Goal: Task Accomplishment & Management: Use online tool/utility

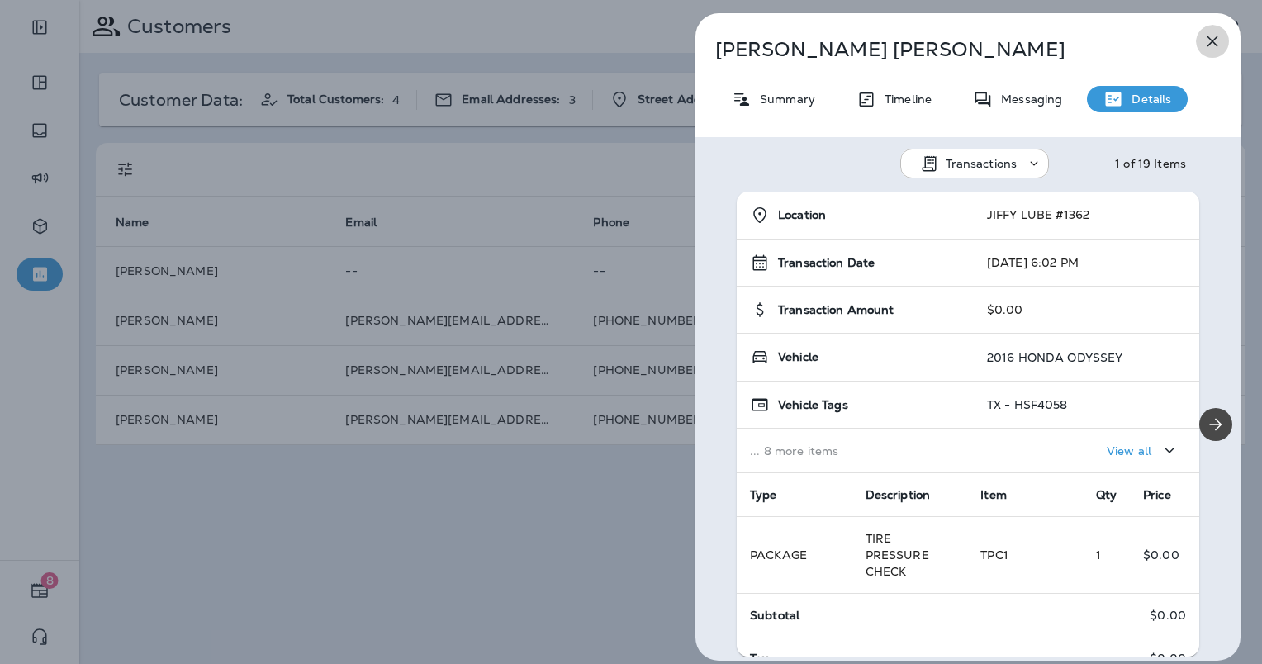
click at [1208, 38] on icon "button" at bounding box center [1213, 41] width 20 height 20
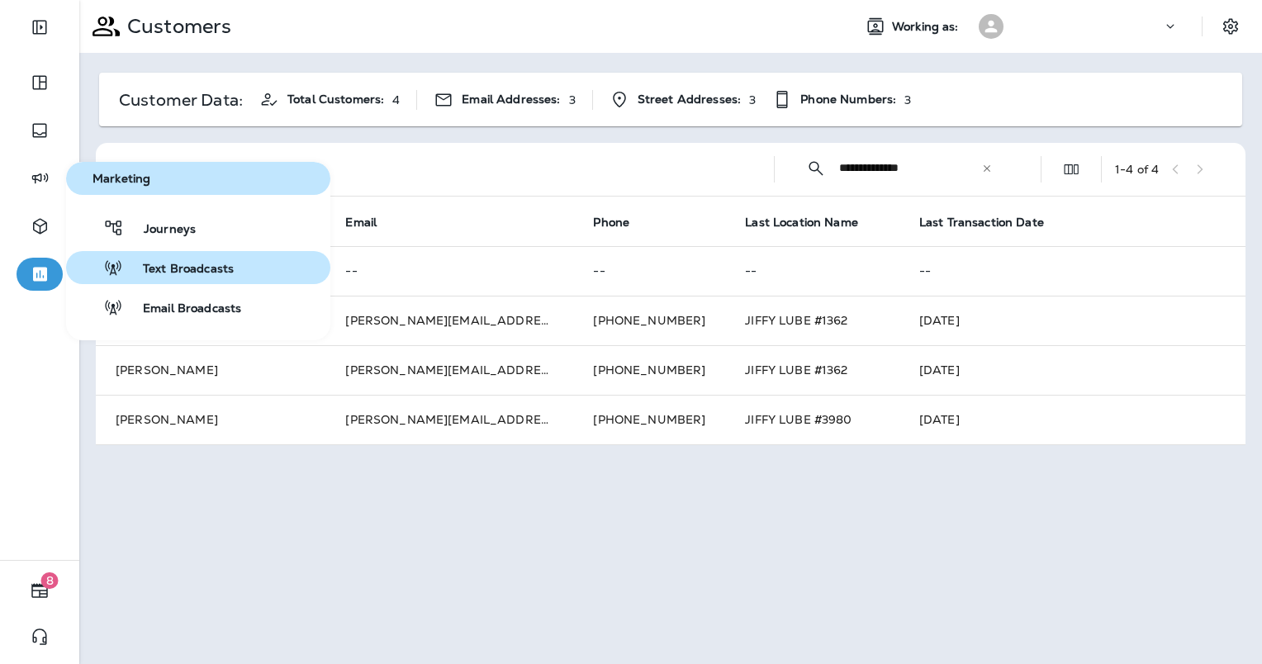
click at [192, 271] on span "Text Broadcasts" at bounding box center [178, 270] width 111 height 16
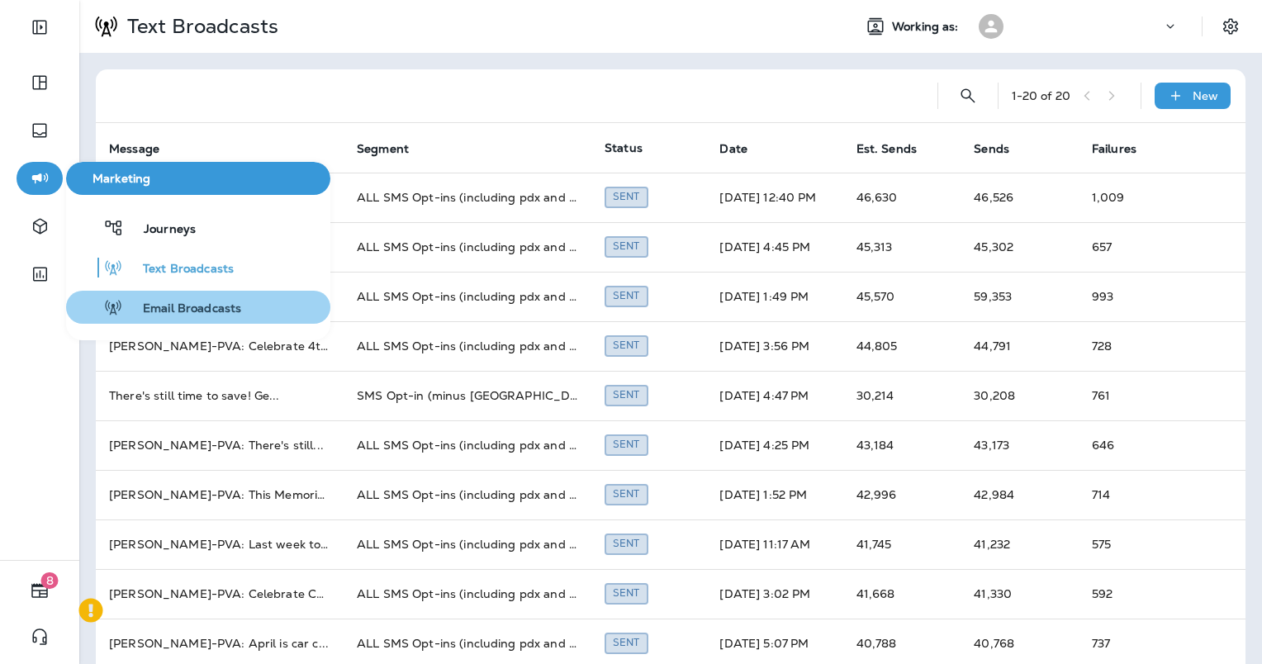
click at [151, 304] on span "Email Broadcasts" at bounding box center [182, 309] width 118 height 16
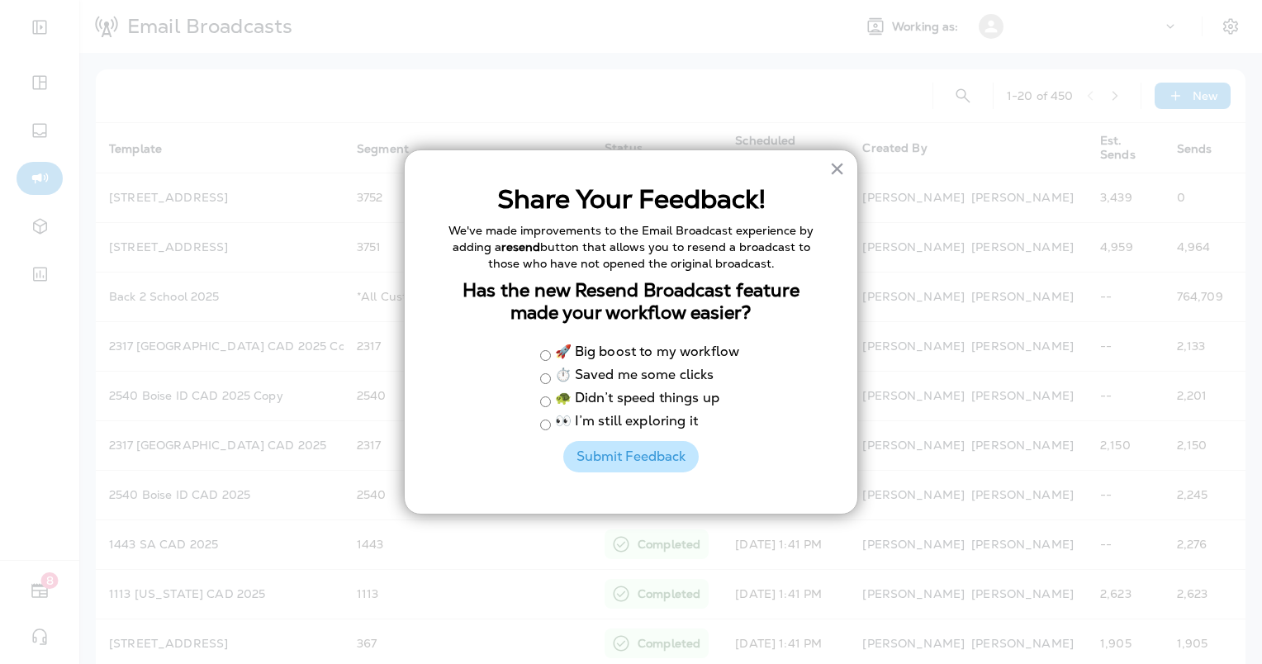
click at [629, 447] on button "Submit Feedback" at bounding box center [630, 456] width 135 height 31
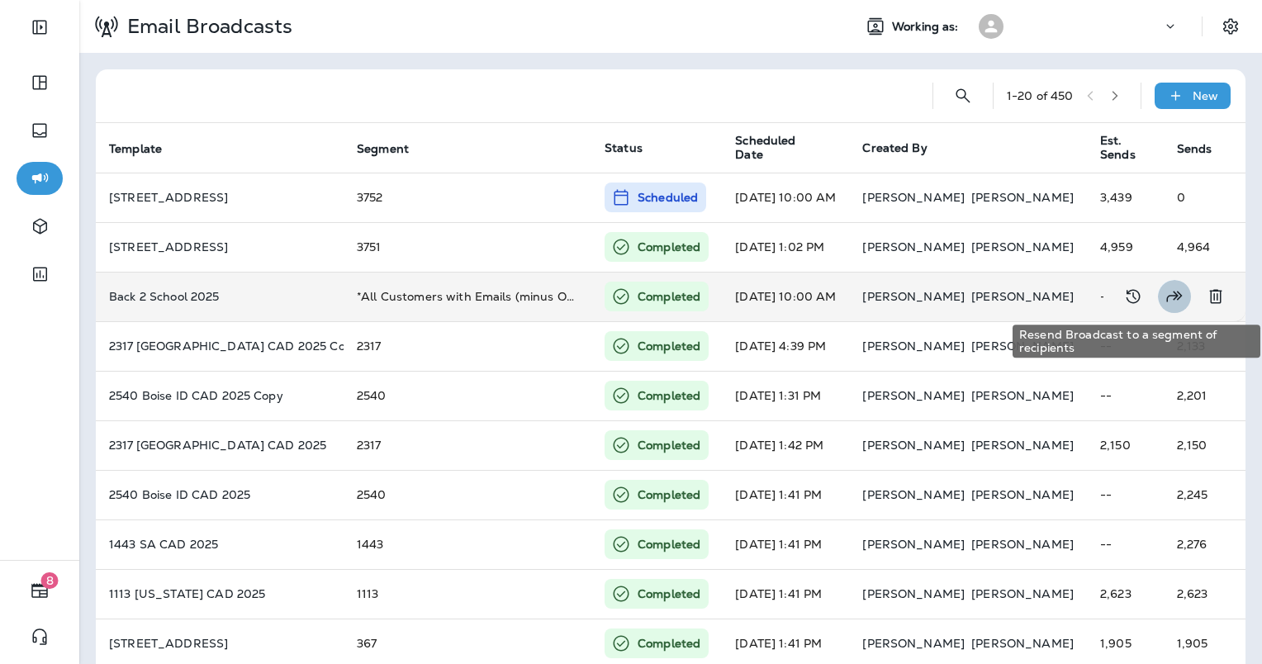
click at [1165, 297] on icon "Resend Broadcast to a segment of recipients" at bounding box center [1175, 297] width 20 height 20
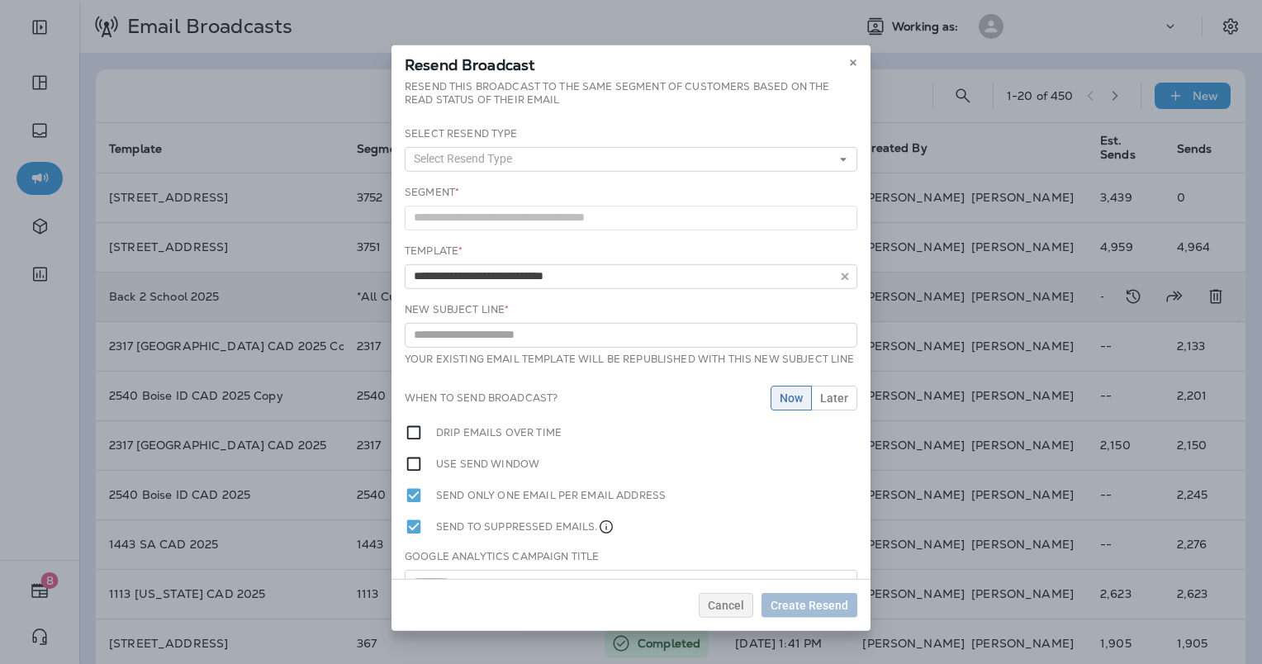
type input "**********"
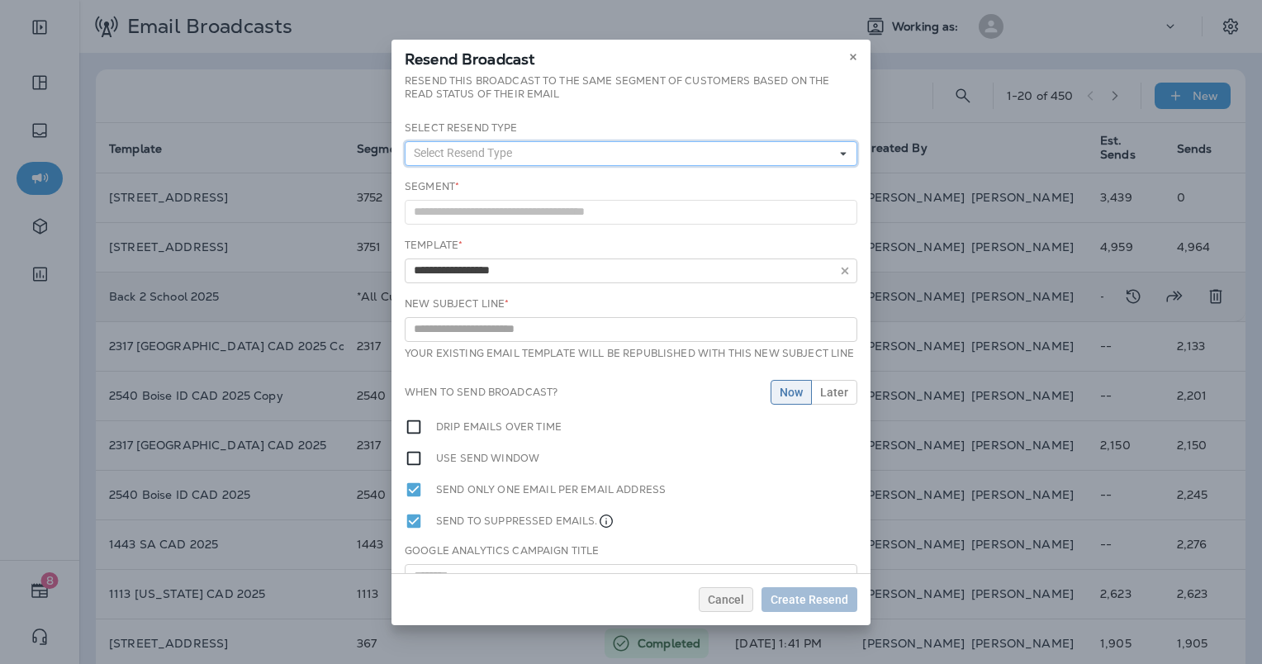
click at [502, 149] on span "Select Resend Type" at bounding box center [466, 153] width 105 height 14
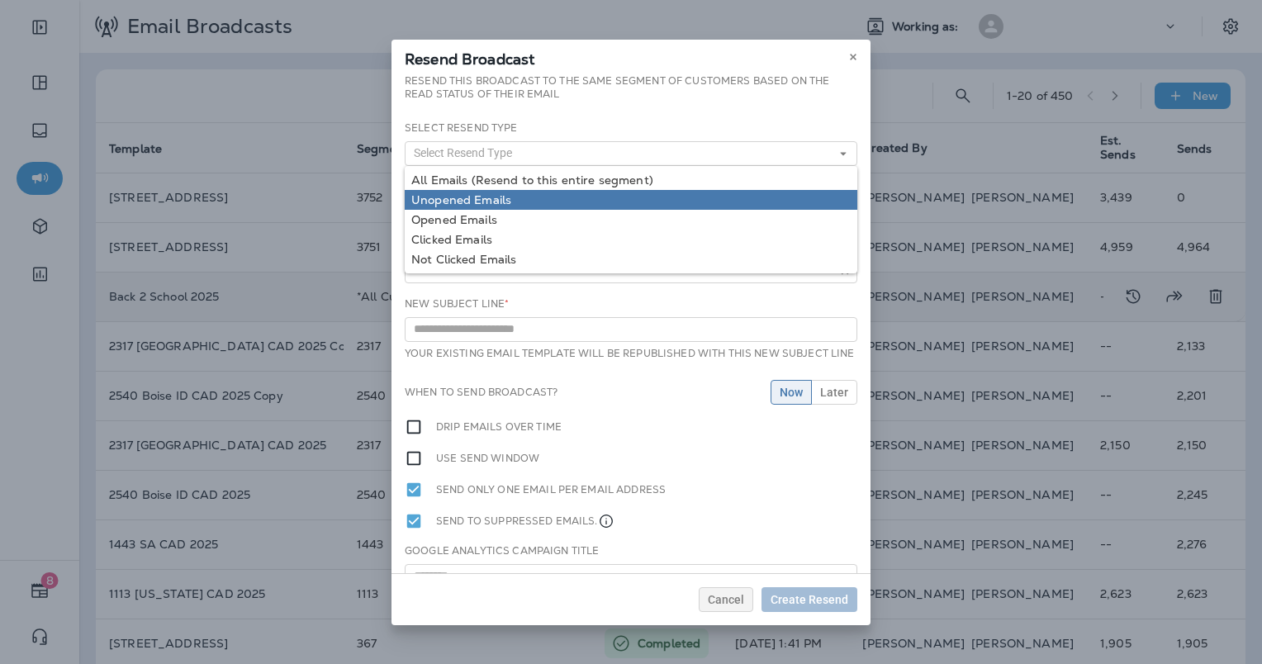
click at [509, 198] on link "Unopened Emails" at bounding box center [631, 200] width 453 height 20
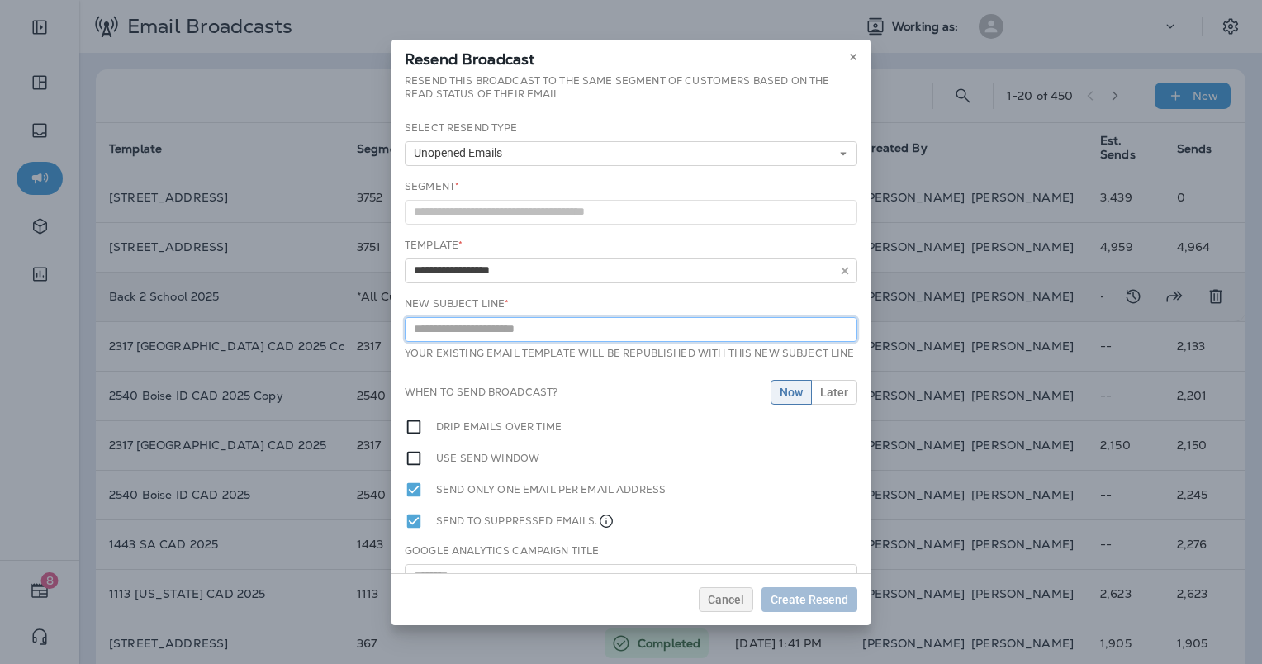
click at [543, 328] on input "text" at bounding box center [631, 329] width 453 height 25
click at [515, 331] on input "text" at bounding box center [631, 329] width 453 height 25
type input "**********"
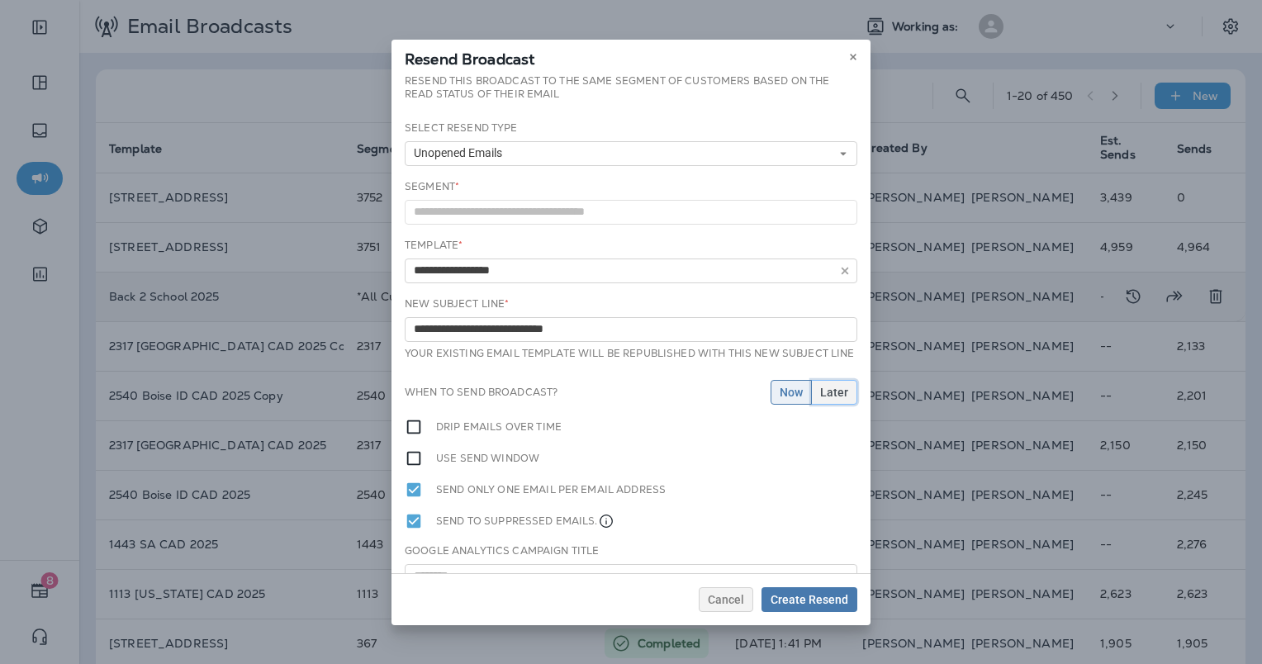
click at [828, 398] on span "Later" at bounding box center [834, 393] width 28 height 12
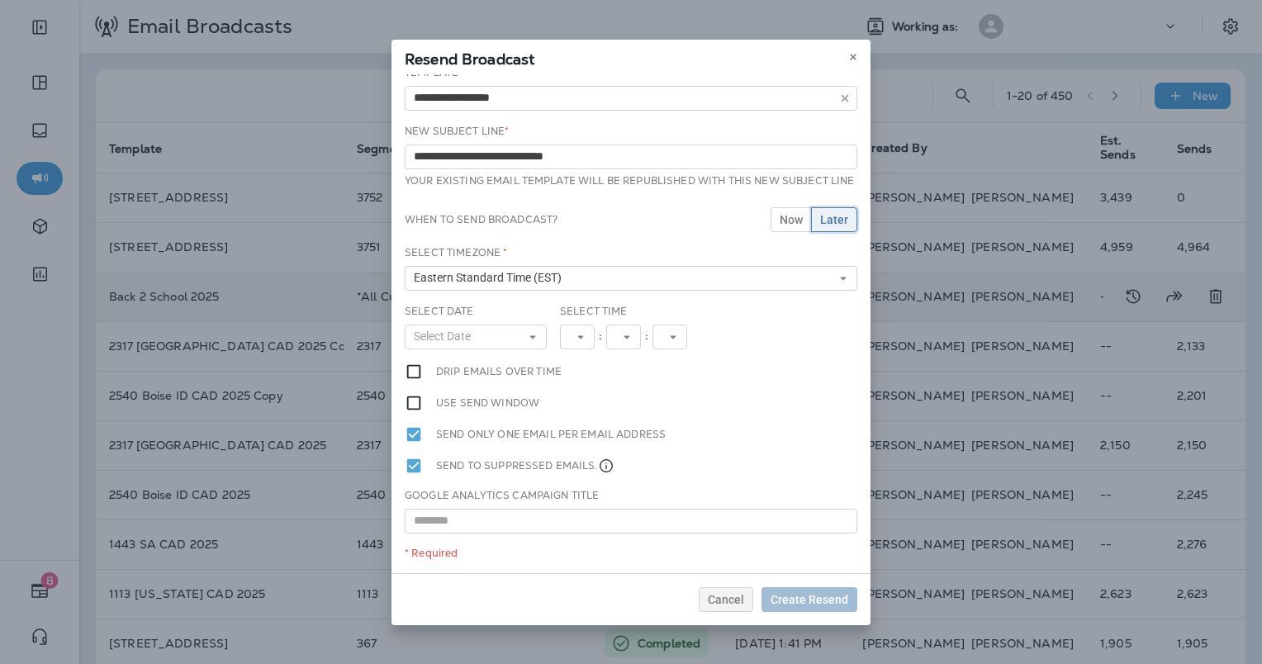
scroll to position [183, 0]
click at [495, 326] on button "Select Date" at bounding box center [476, 337] width 142 height 25
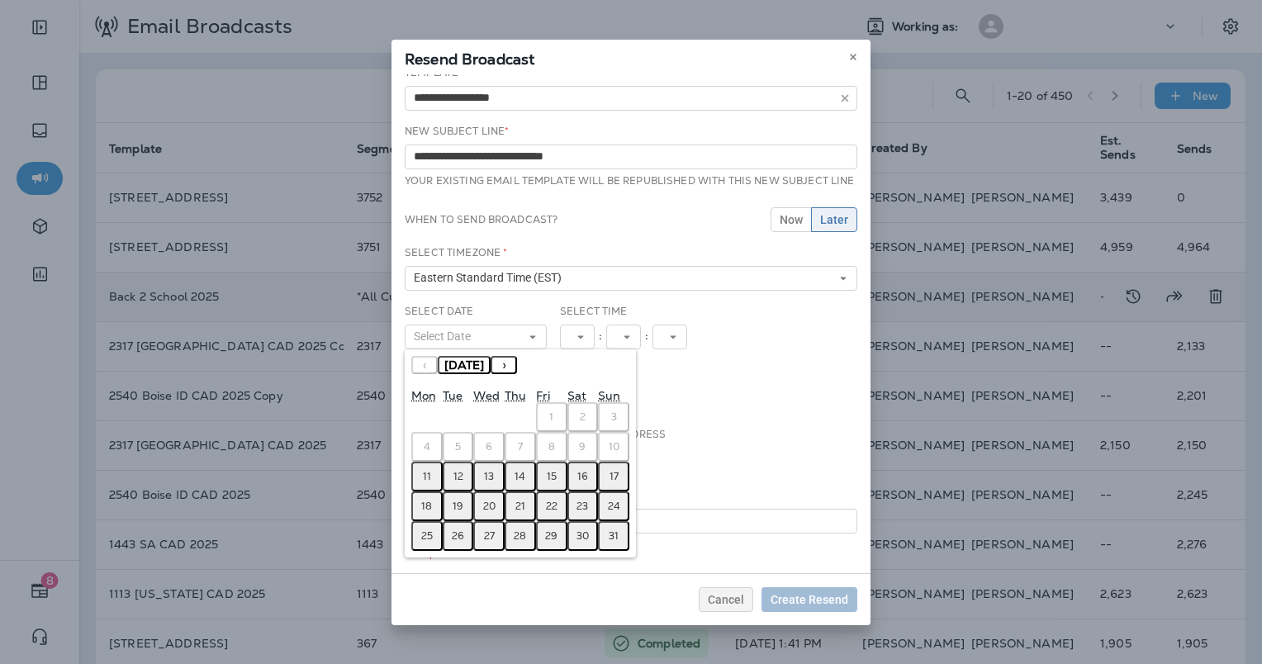
click at [454, 472] on abbr "12" at bounding box center [458, 476] width 10 height 13
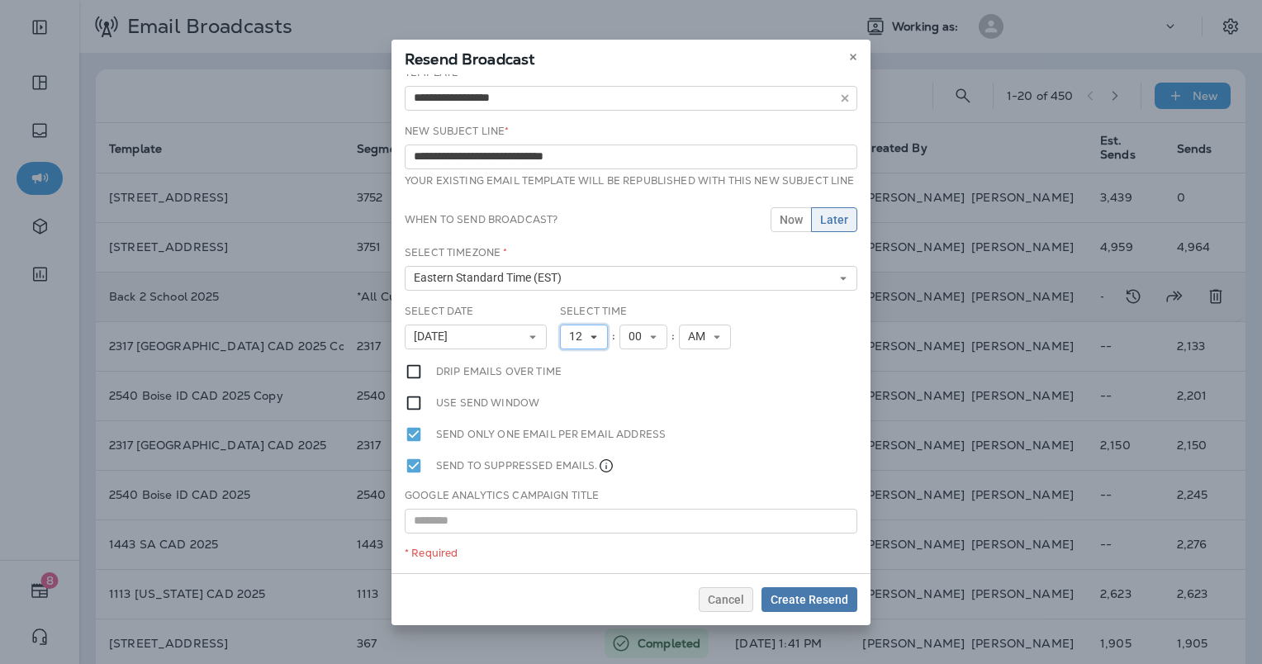
click at [589, 339] on icon at bounding box center [594, 337] width 10 height 10
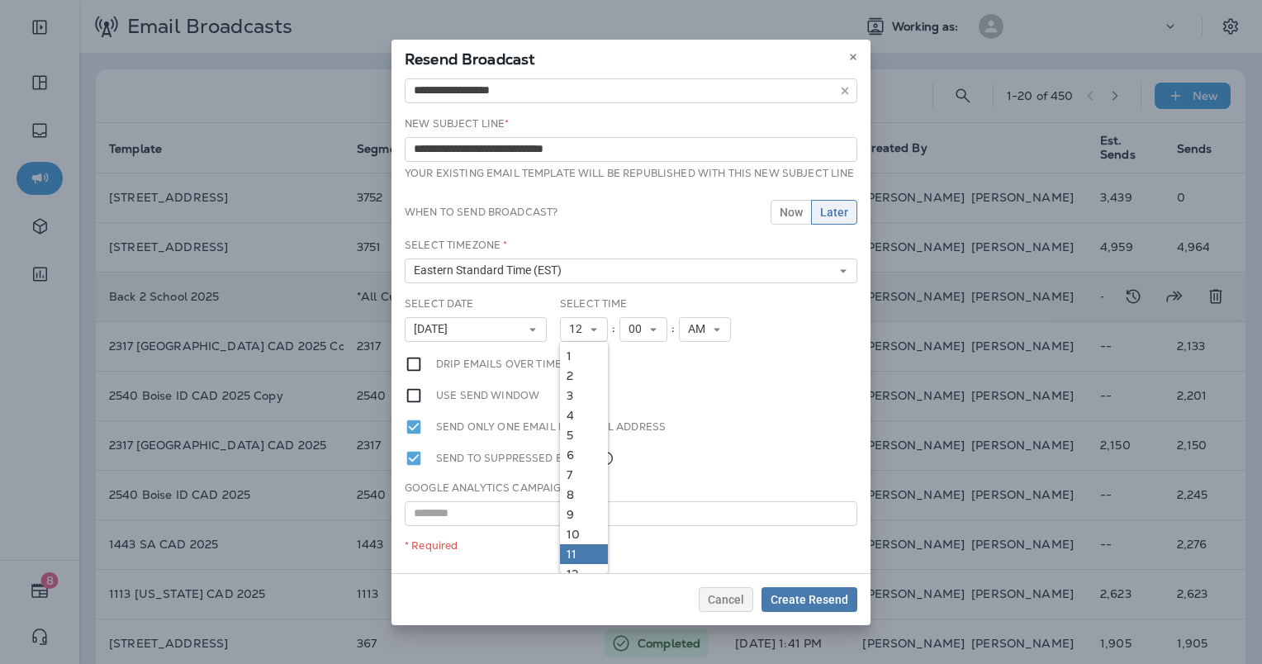
click at [586, 561] on link "11" at bounding box center [584, 554] width 48 height 20
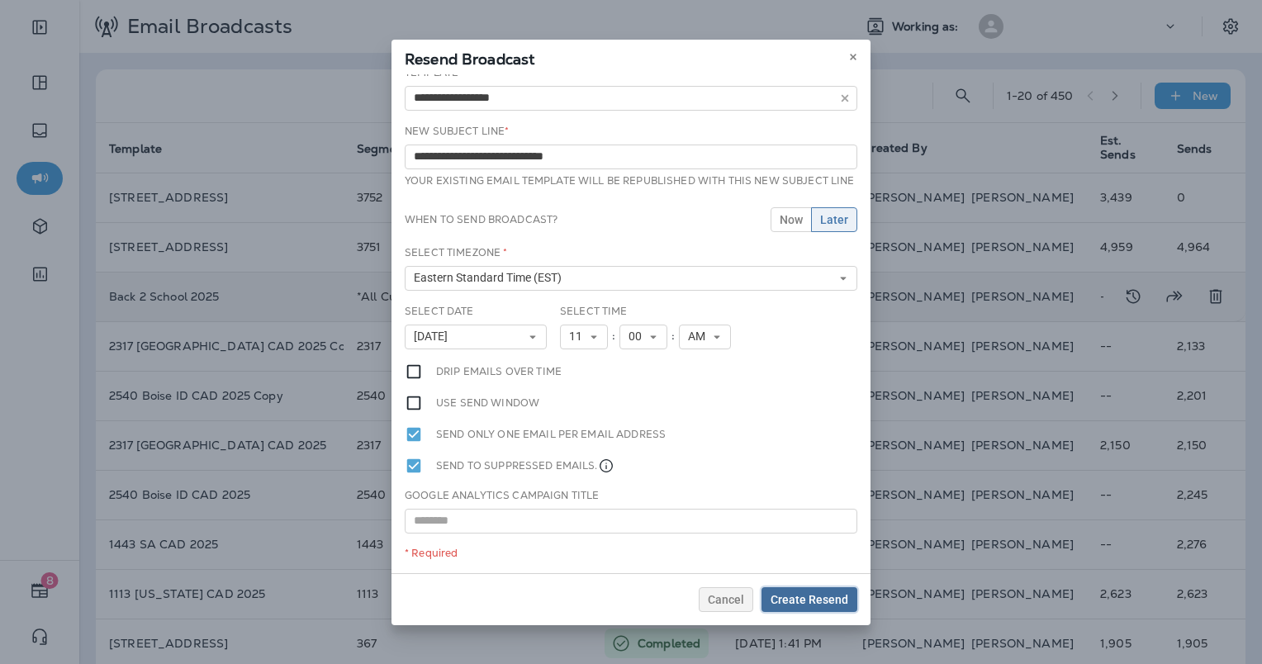
click at [812, 596] on span "Create Resend" at bounding box center [810, 600] width 78 height 12
click at [800, 599] on span "Create Resend" at bounding box center [810, 600] width 78 height 12
click at [850, 53] on icon at bounding box center [853, 57] width 10 height 10
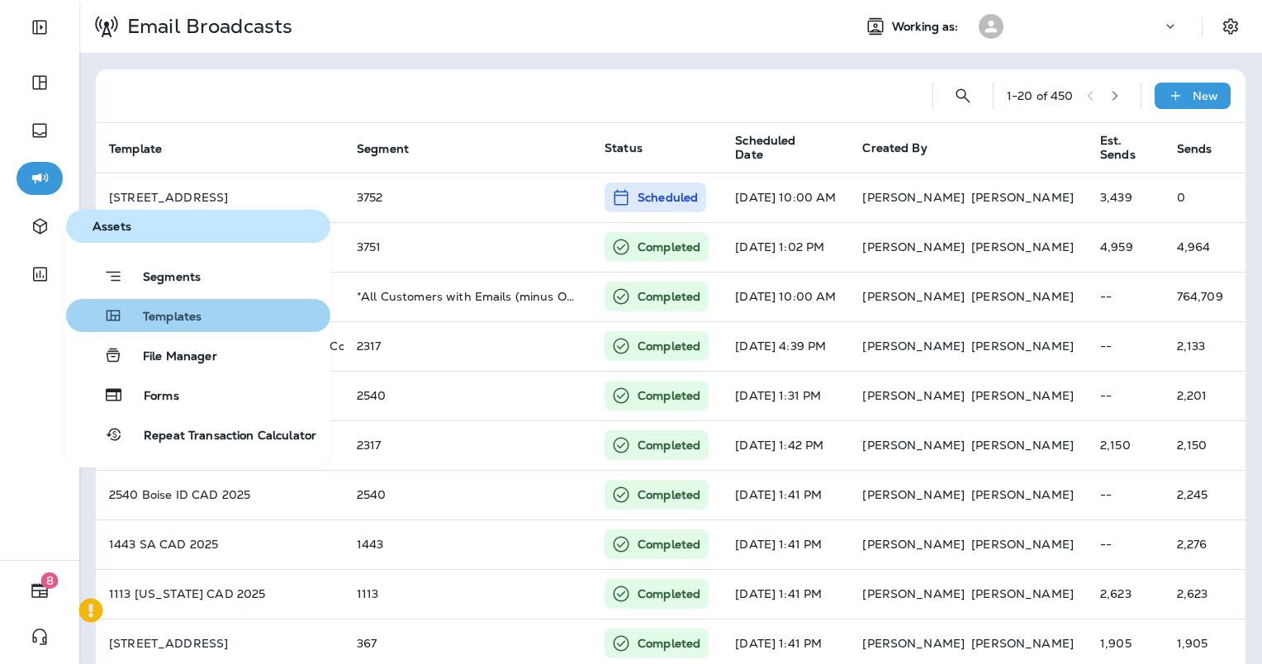
click at [163, 320] on span "Templates" at bounding box center [162, 318] width 78 height 16
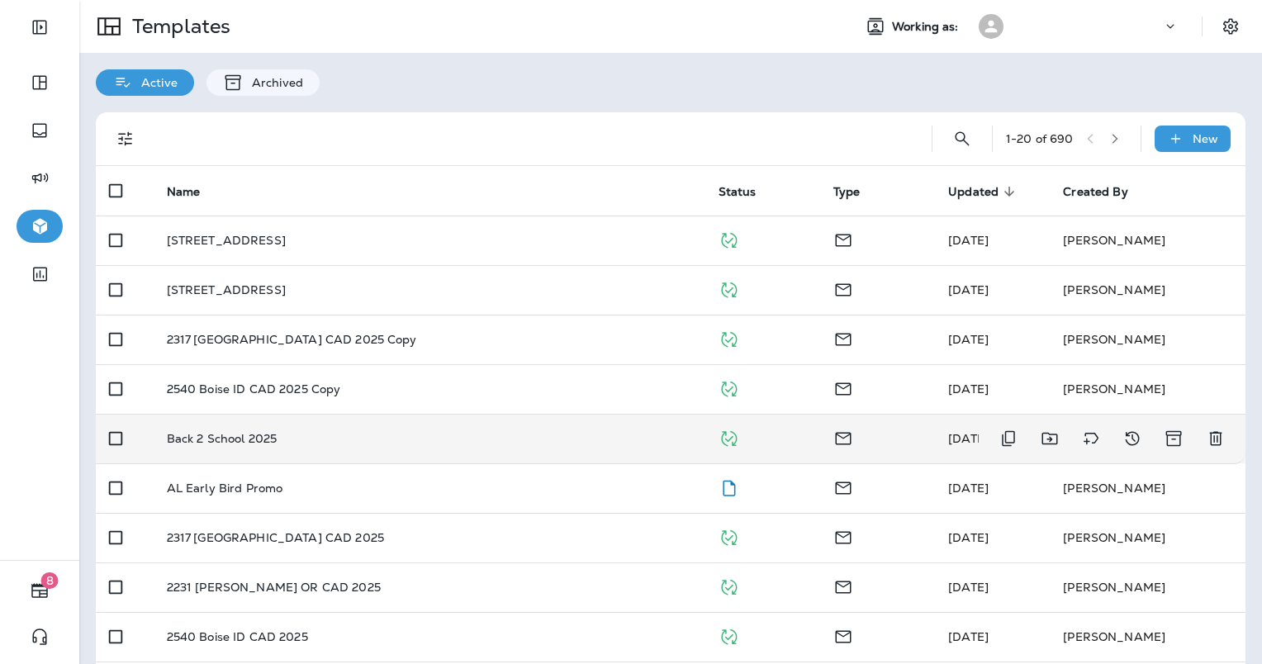
click at [307, 434] on div "Back 2 School 2025" at bounding box center [429, 438] width 525 height 13
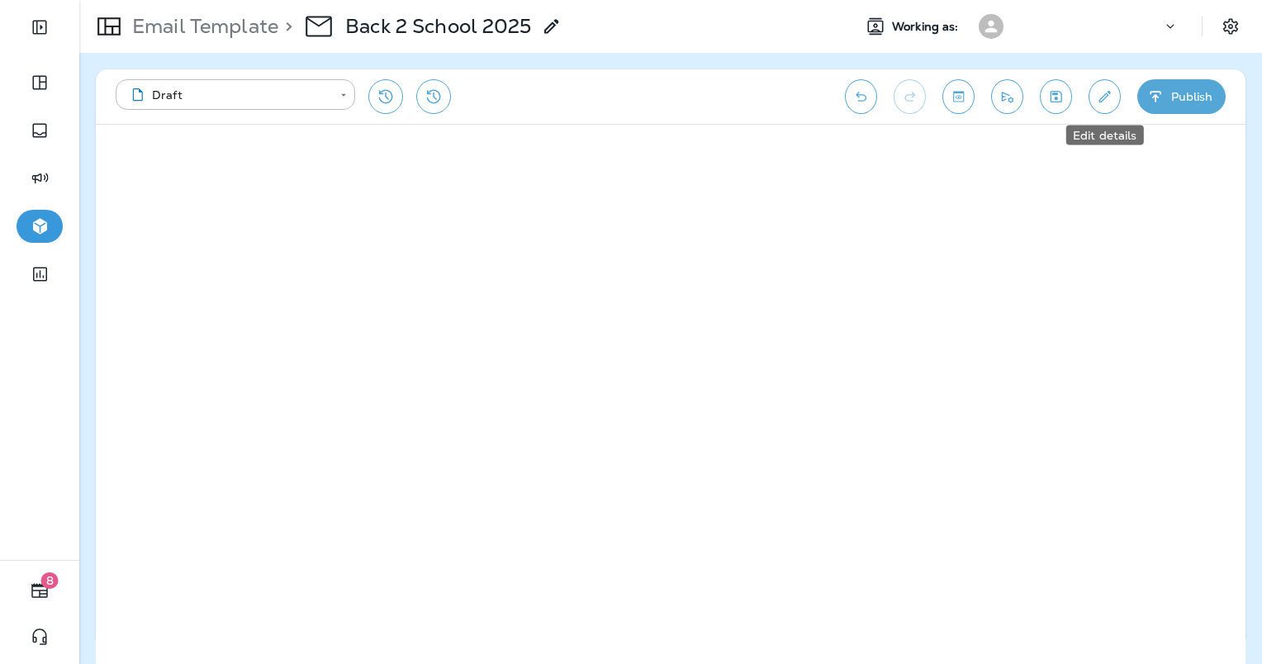
click at [1101, 100] on icon "Edit details" at bounding box center [1104, 96] width 17 height 17
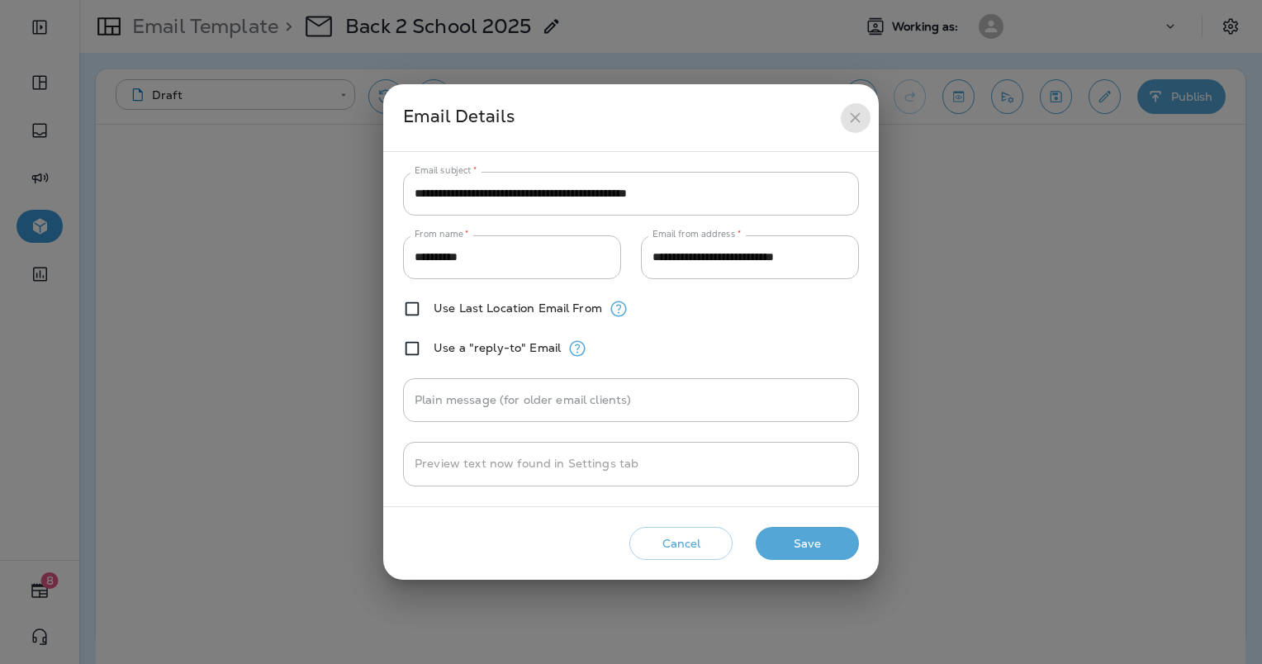
click at [853, 116] on icon "close" at bounding box center [855, 117] width 10 height 10
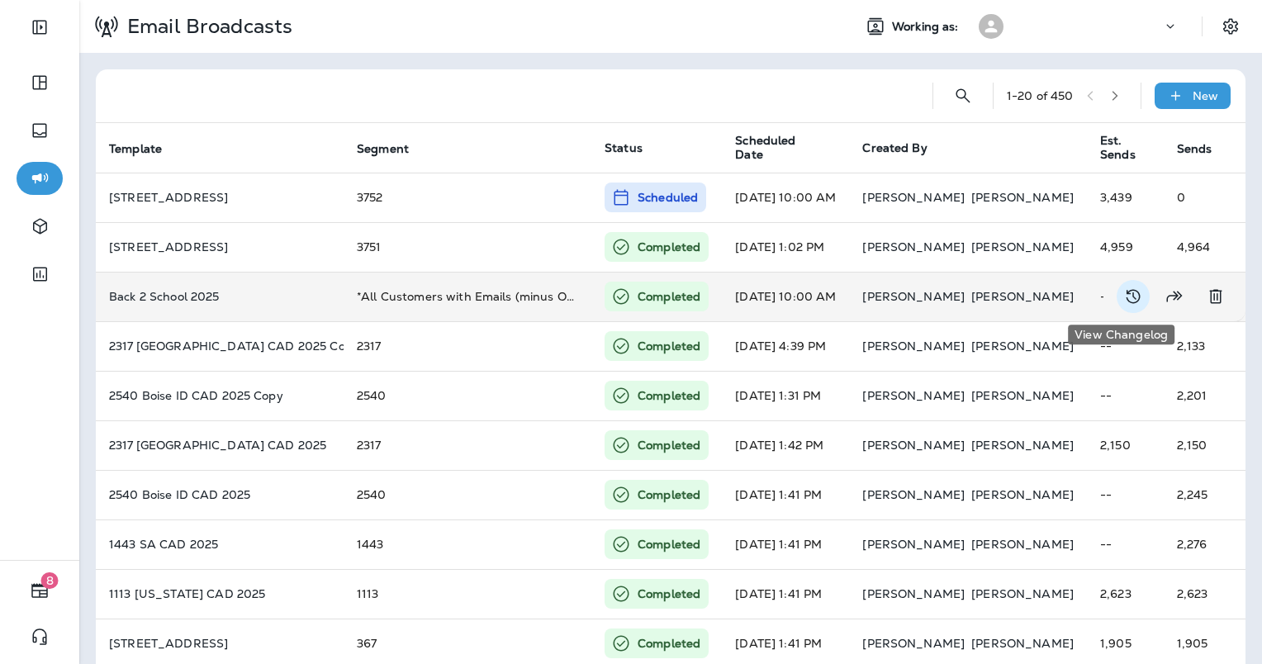
click at [1127, 295] on icon "View Changelog" at bounding box center [1134, 297] width 14 height 14
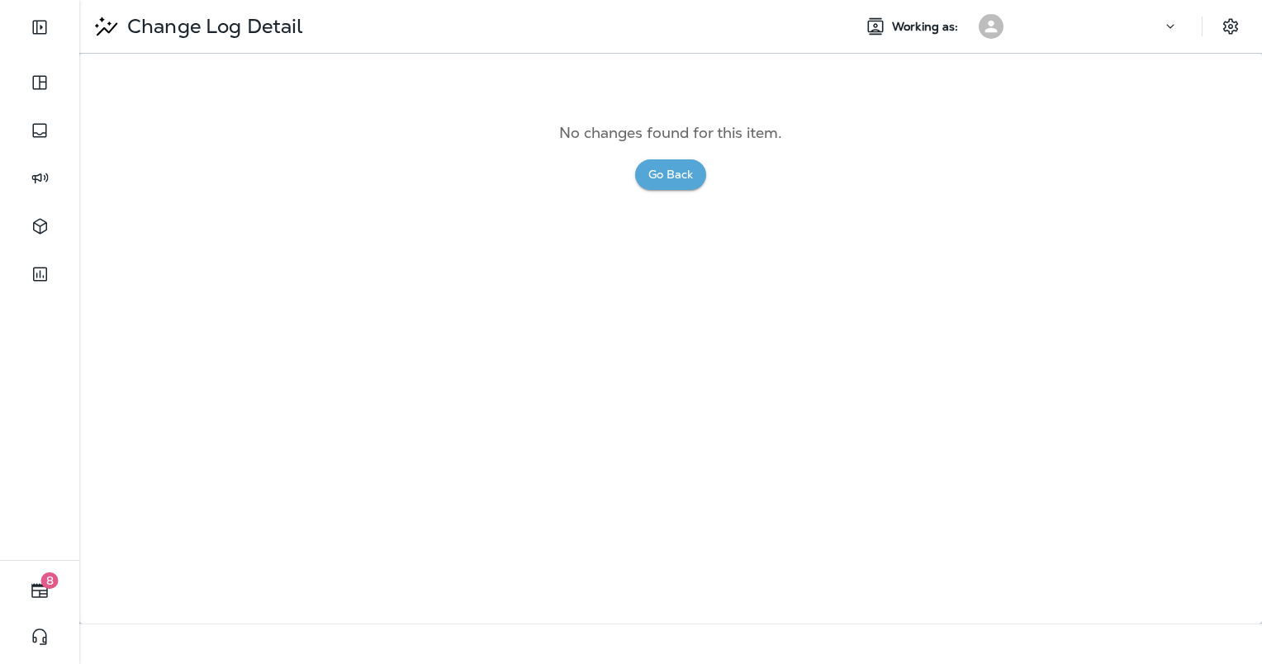
click at [677, 172] on button "Go Back" at bounding box center [670, 174] width 71 height 31
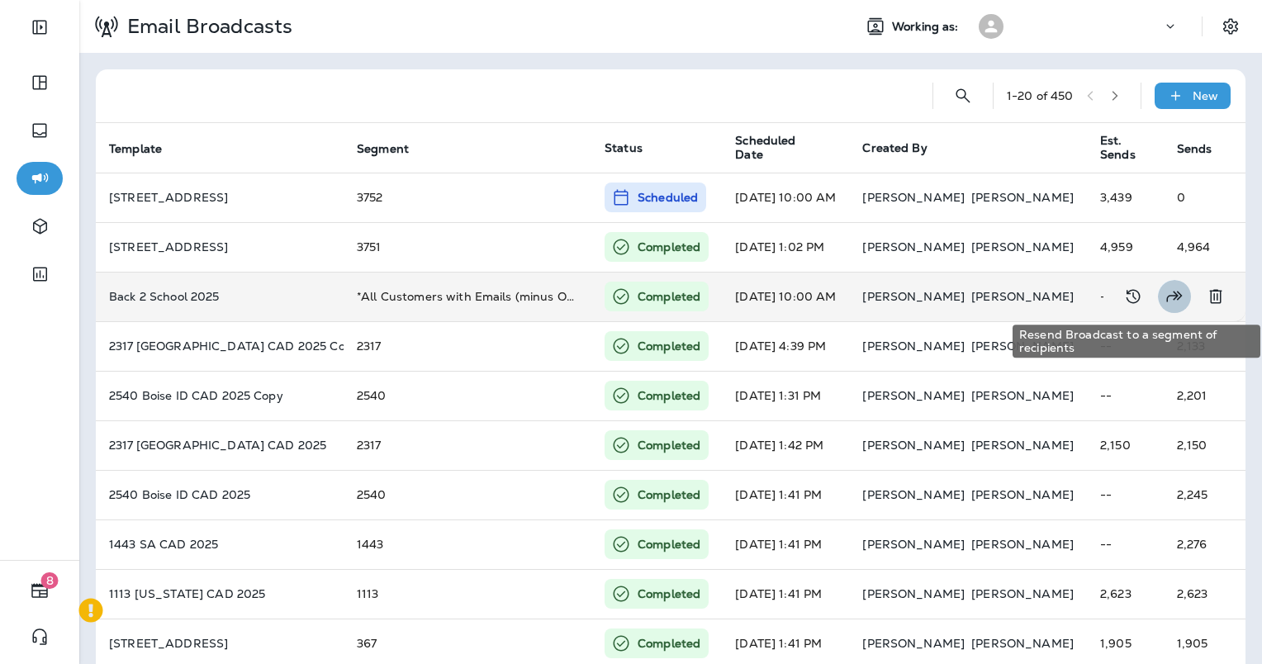
click at [1165, 297] on icon "Resend Broadcast to a segment of recipients" at bounding box center [1175, 297] width 20 height 20
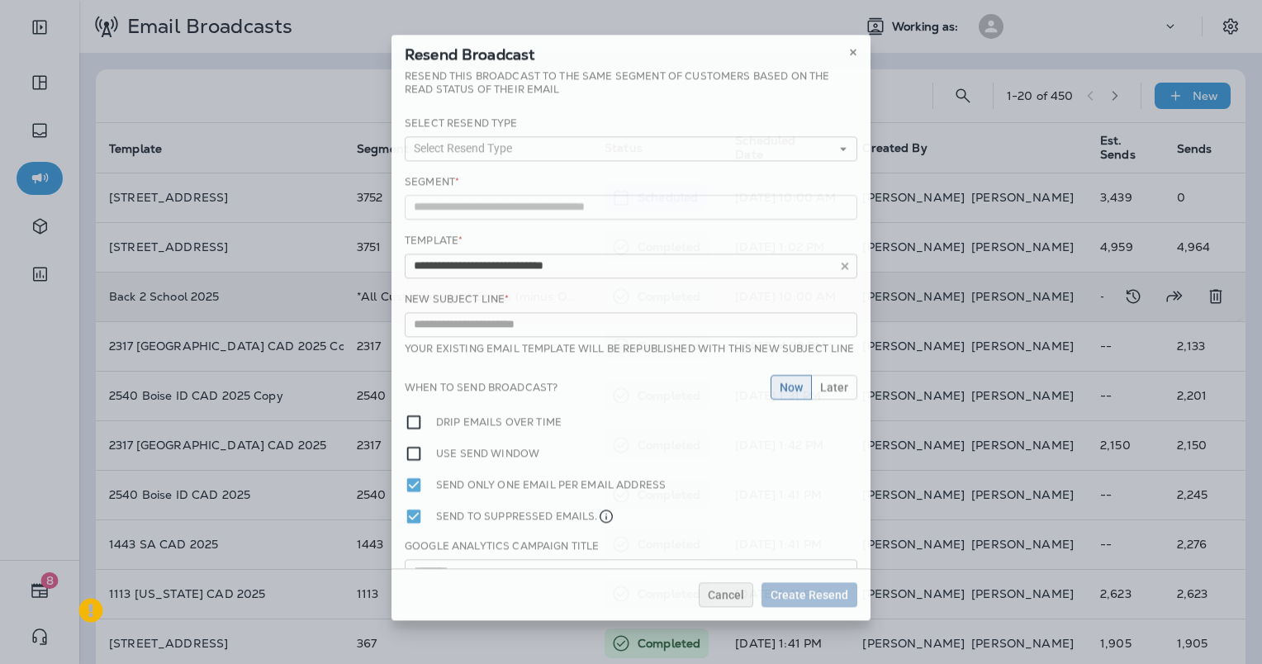
type input "**********"
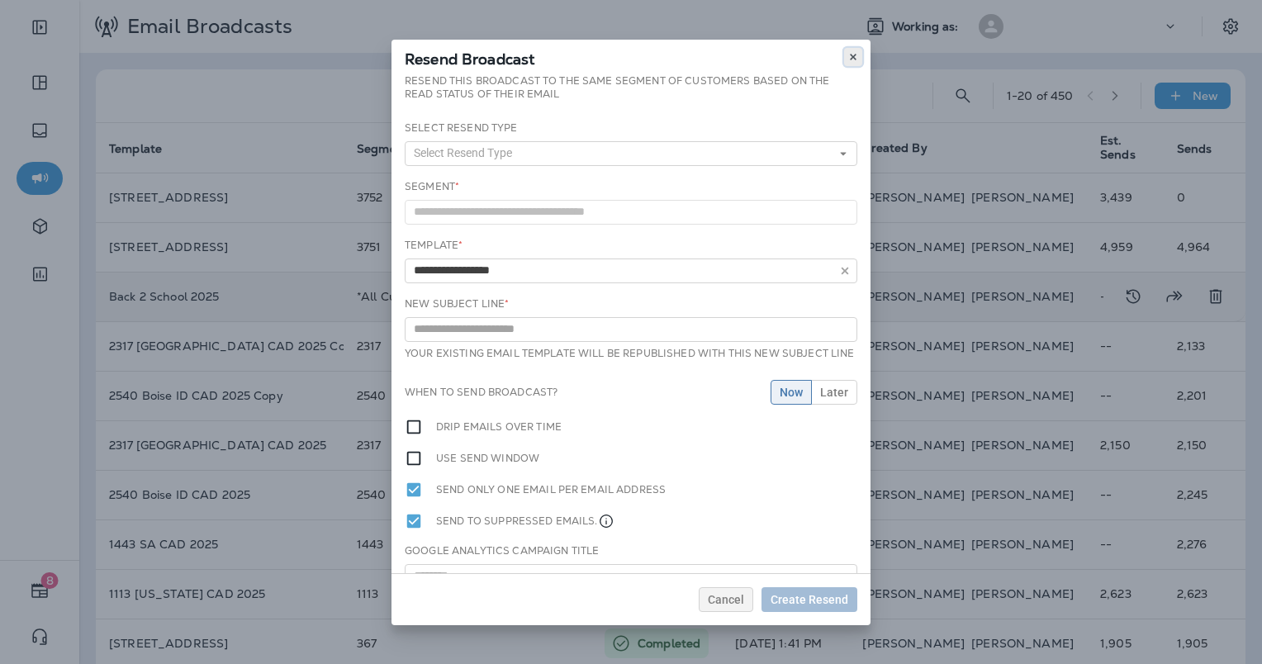
click at [848, 56] on icon at bounding box center [853, 57] width 10 height 10
